Goal: Book appointment/travel/reservation

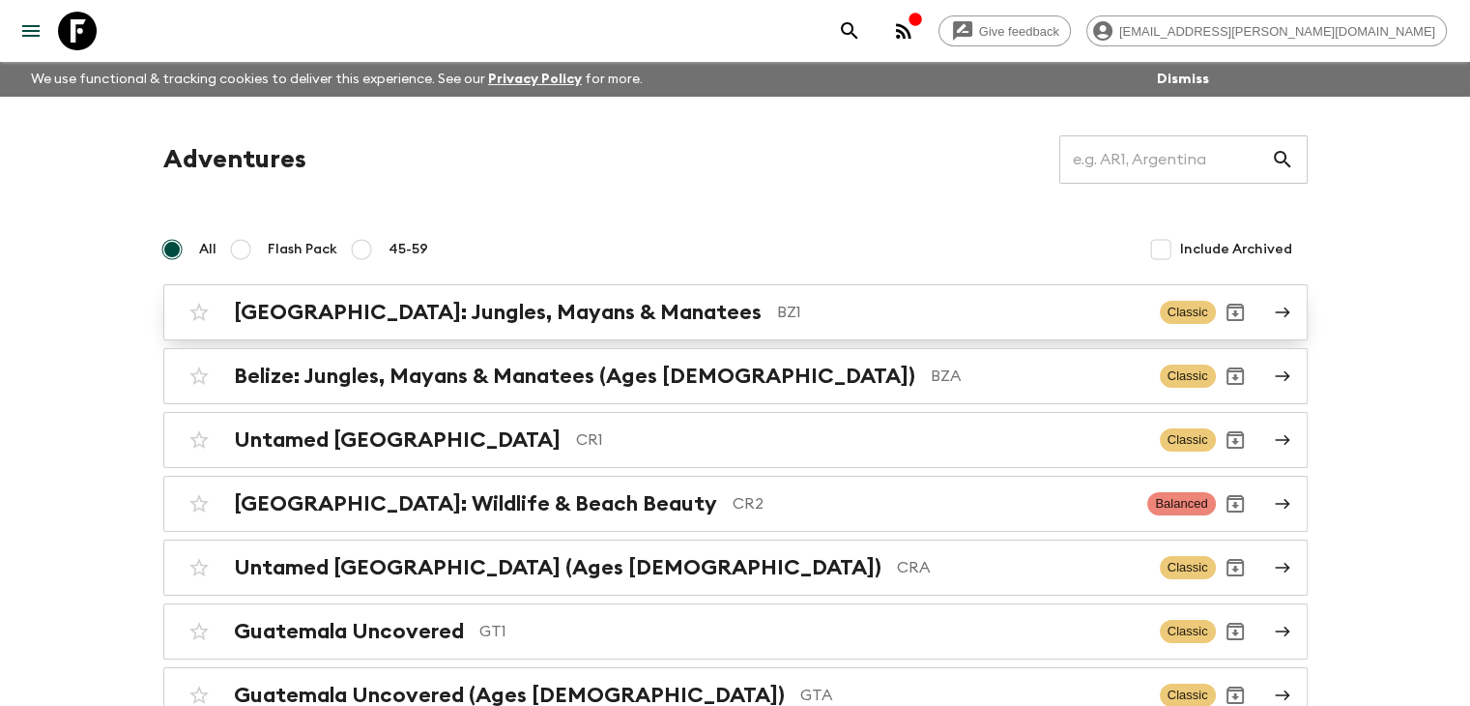
click at [454, 319] on h2 "[GEOGRAPHIC_DATA]: Jungles, Mayans & Manatees" at bounding box center [498, 312] width 528 height 25
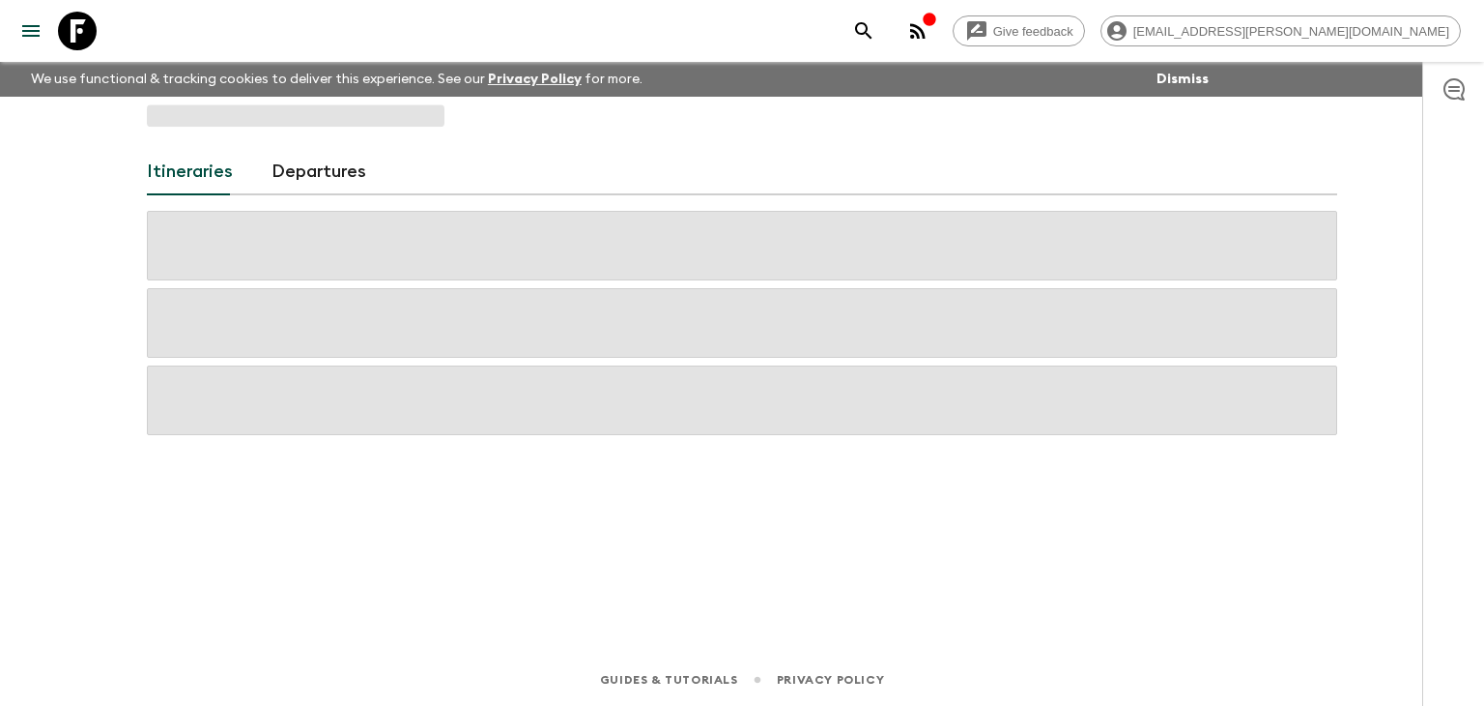
click at [454, 319] on span at bounding box center [742, 323] width 1191 height 70
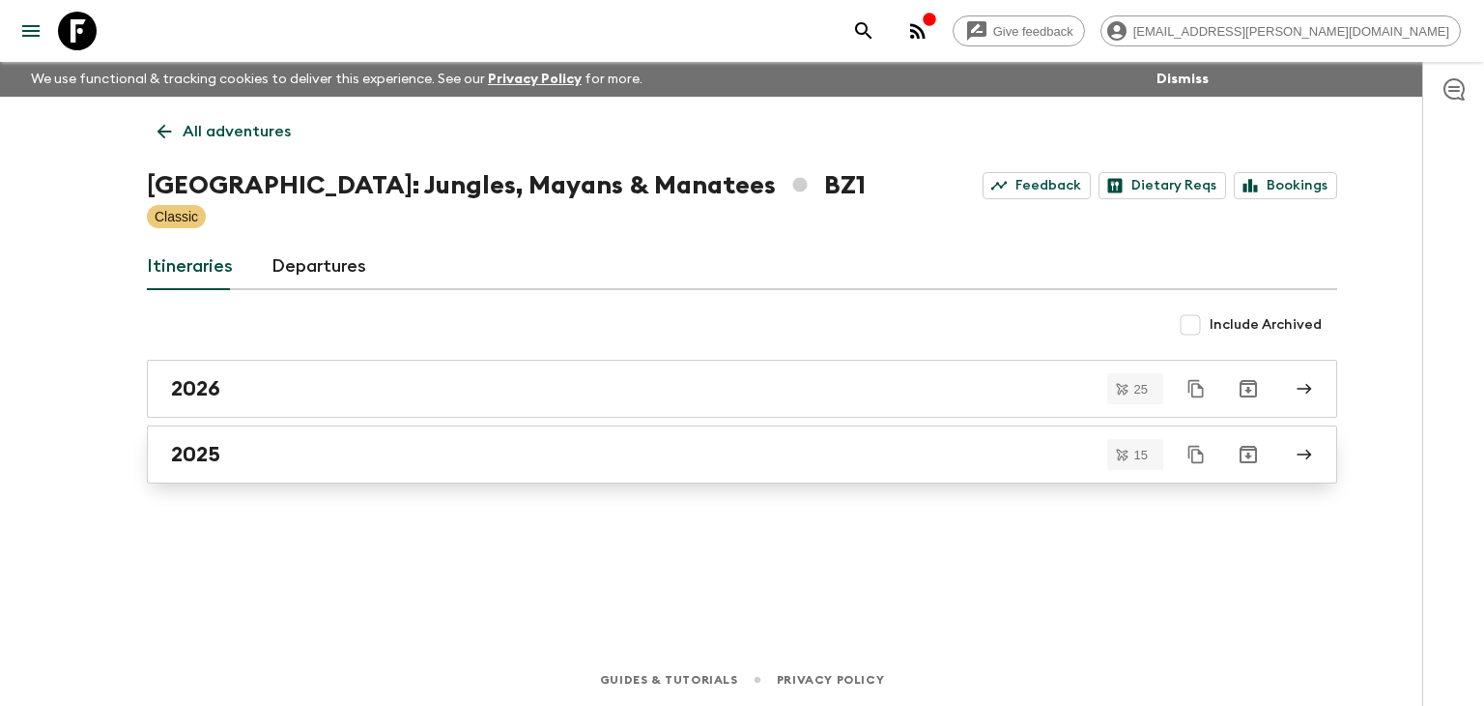
click at [204, 449] on h2 "2025" at bounding box center [195, 454] width 49 height 25
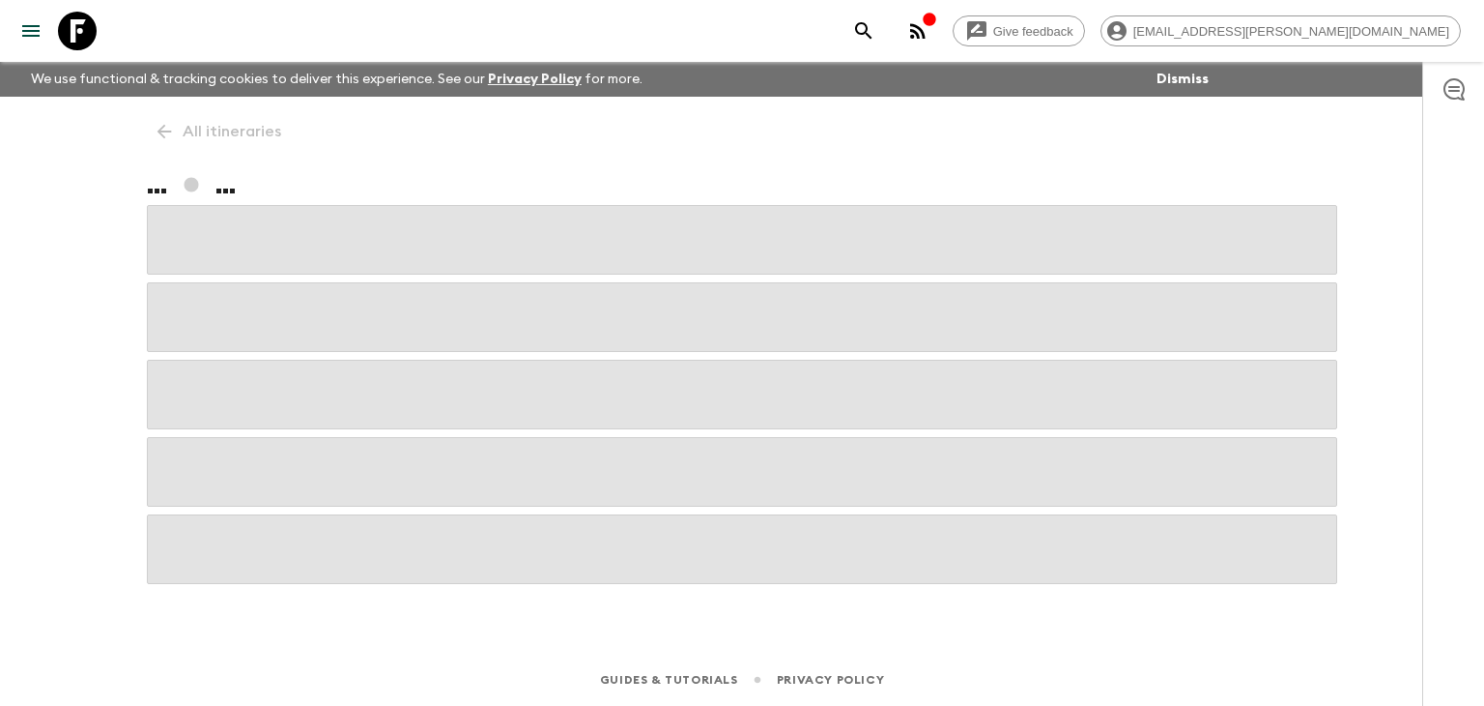
click at [204, 449] on span at bounding box center [742, 472] width 1191 height 70
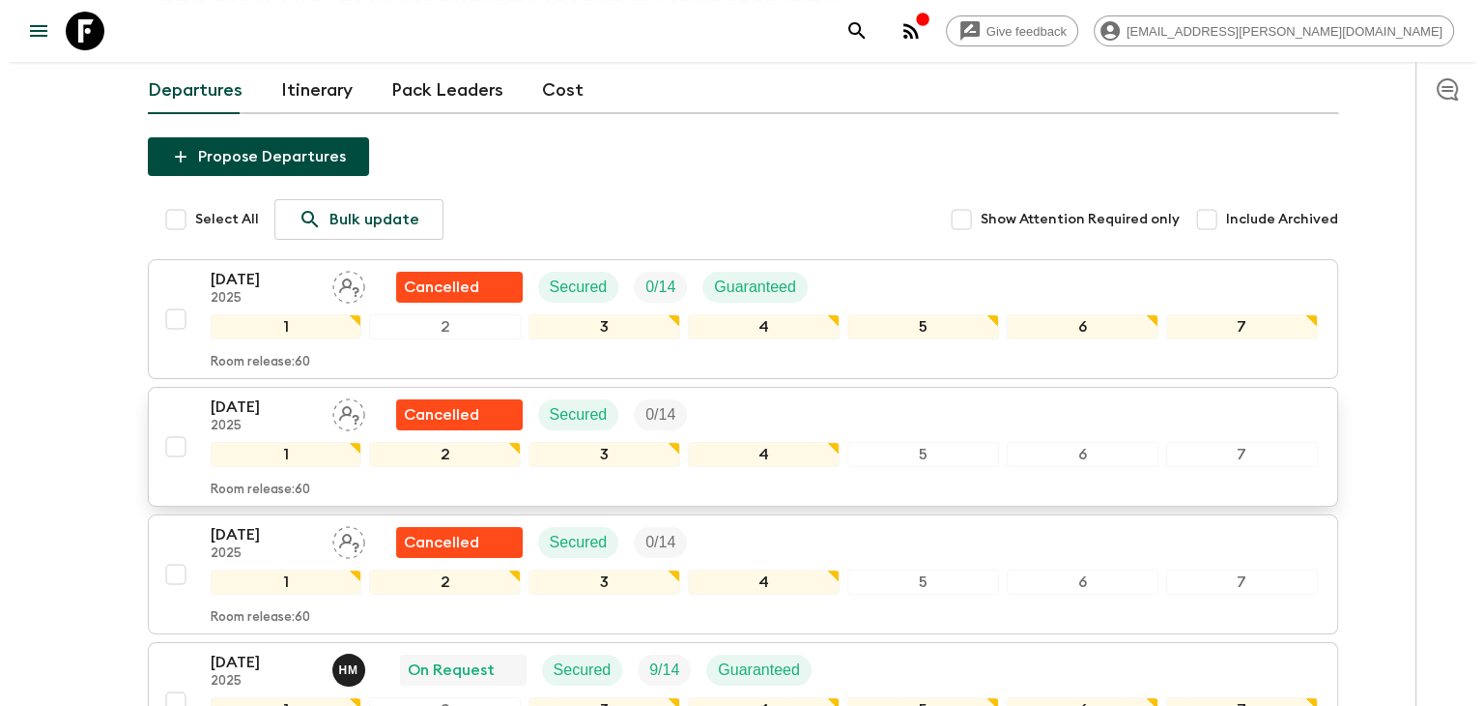
scroll to position [193, 0]
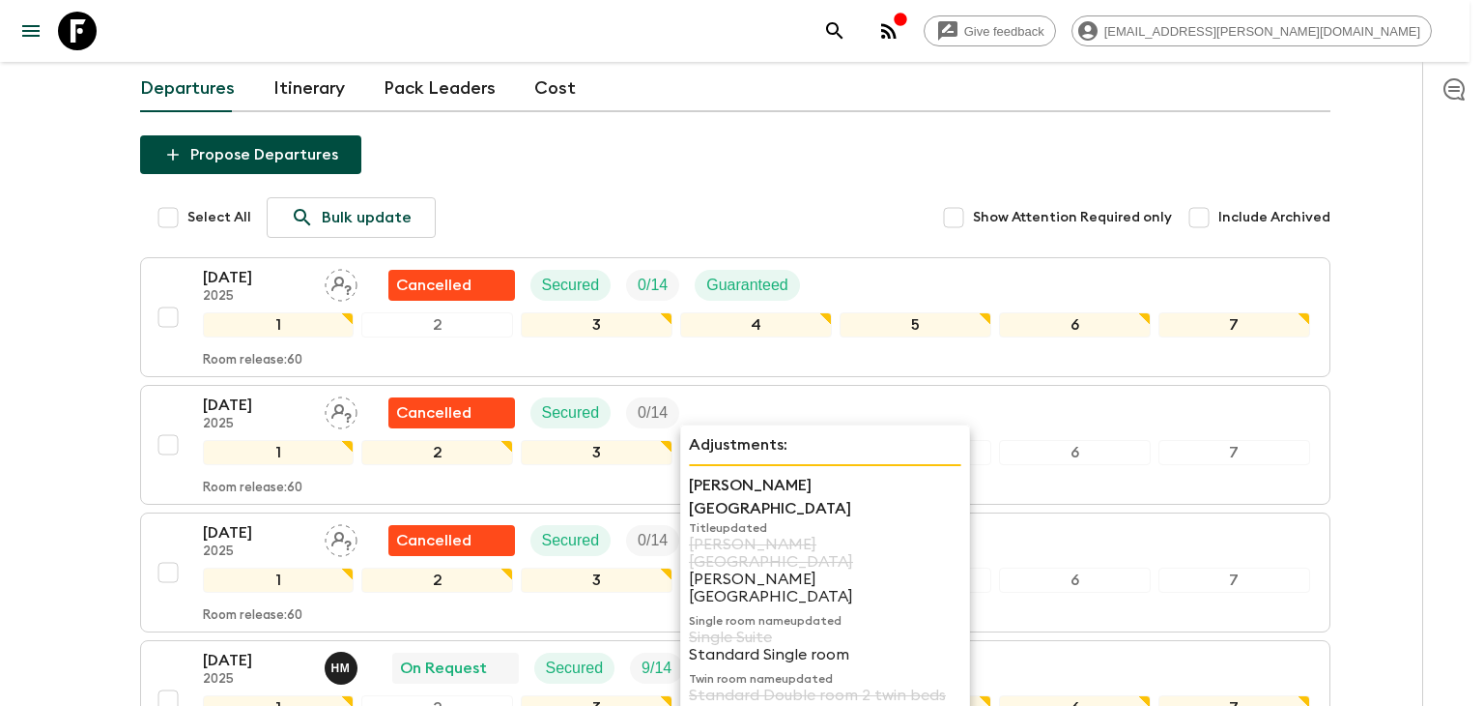
drag, startPoint x: 731, startPoint y: 418, endPoint x: 770, endPoint y: 442, distance: 45.9
click at [770, 442] on p "Adjustments:" at bounding box center [825, 444] width 273 height 23
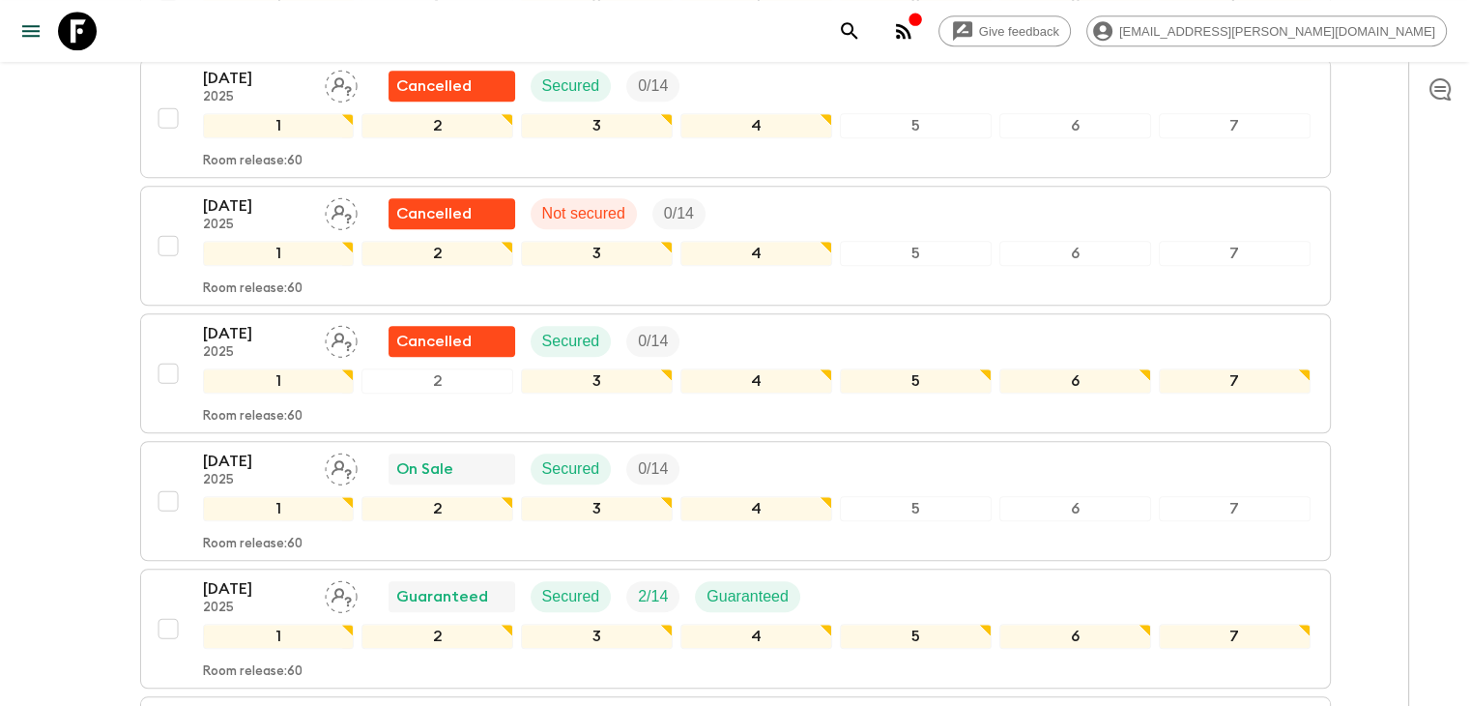
scroll to position [1450, 0]
